Goal: Task Accomplishment & Management: Use online tool/utility

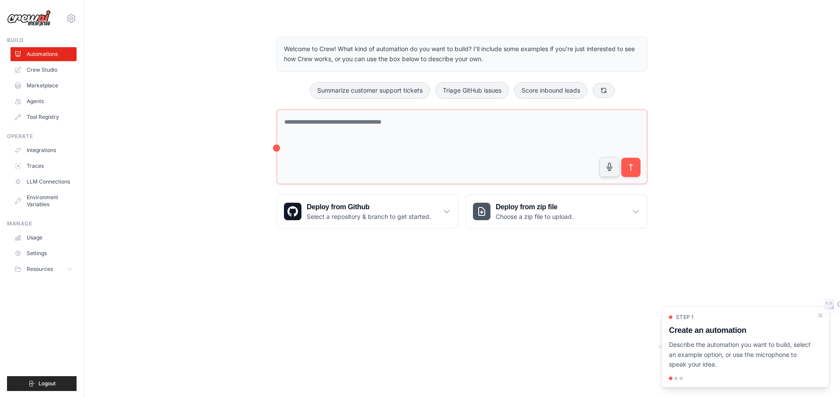
scroll to position [883, 0]
click at [37, 98] on link "Agents" at bounding box center [44, 101] width 66 height 14
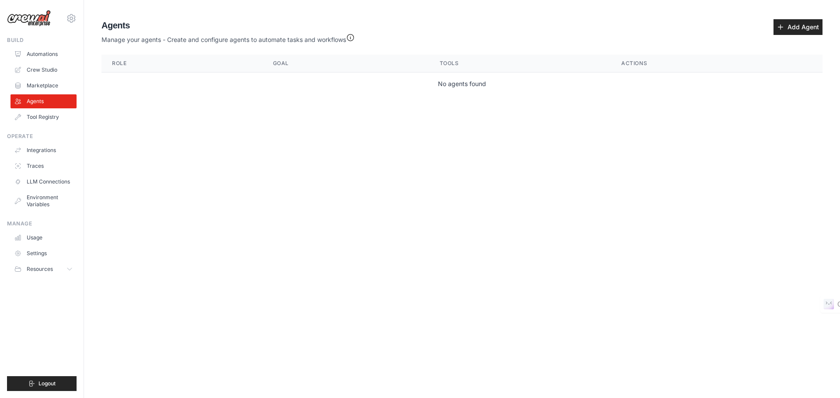
click at [136, 79] on td "No agents found" at bounding box center [461, 84] width 721 height 23
click at [134, 63] on th "Role" at bounding box center [181, 64] width 161 height 18
drag, startPoint x: 139, startPoint y: 104, endPoint x: 149, endPoint y: 84, distance: 22.5
type textarea "**********"
click at [149, 84] on main "Agent Usage Guide To use an agent in your CrewAI project, you can initialize it…" at bounding box center [462, 59] width 756 height 118
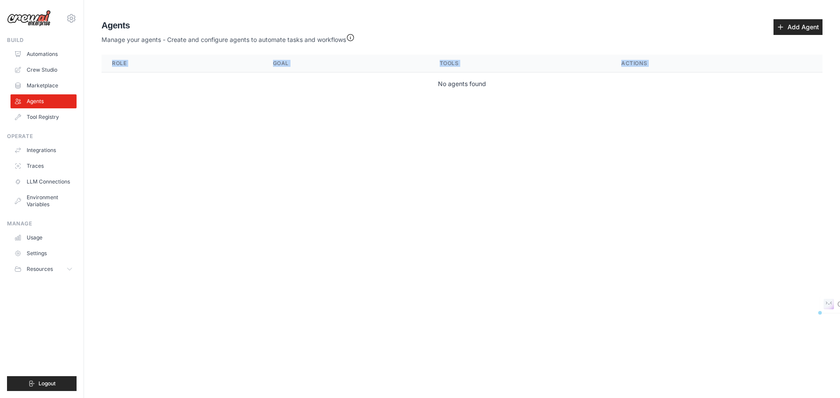
click at [164, 94] on td "No agents found" at bounding box center [461, 84] width 721 height 23
click at [807, 25] on link "Add Agent" at bounding box center [797, 27] width 49 height 16
